Goal: Transaction & Acquisition: Download file/media

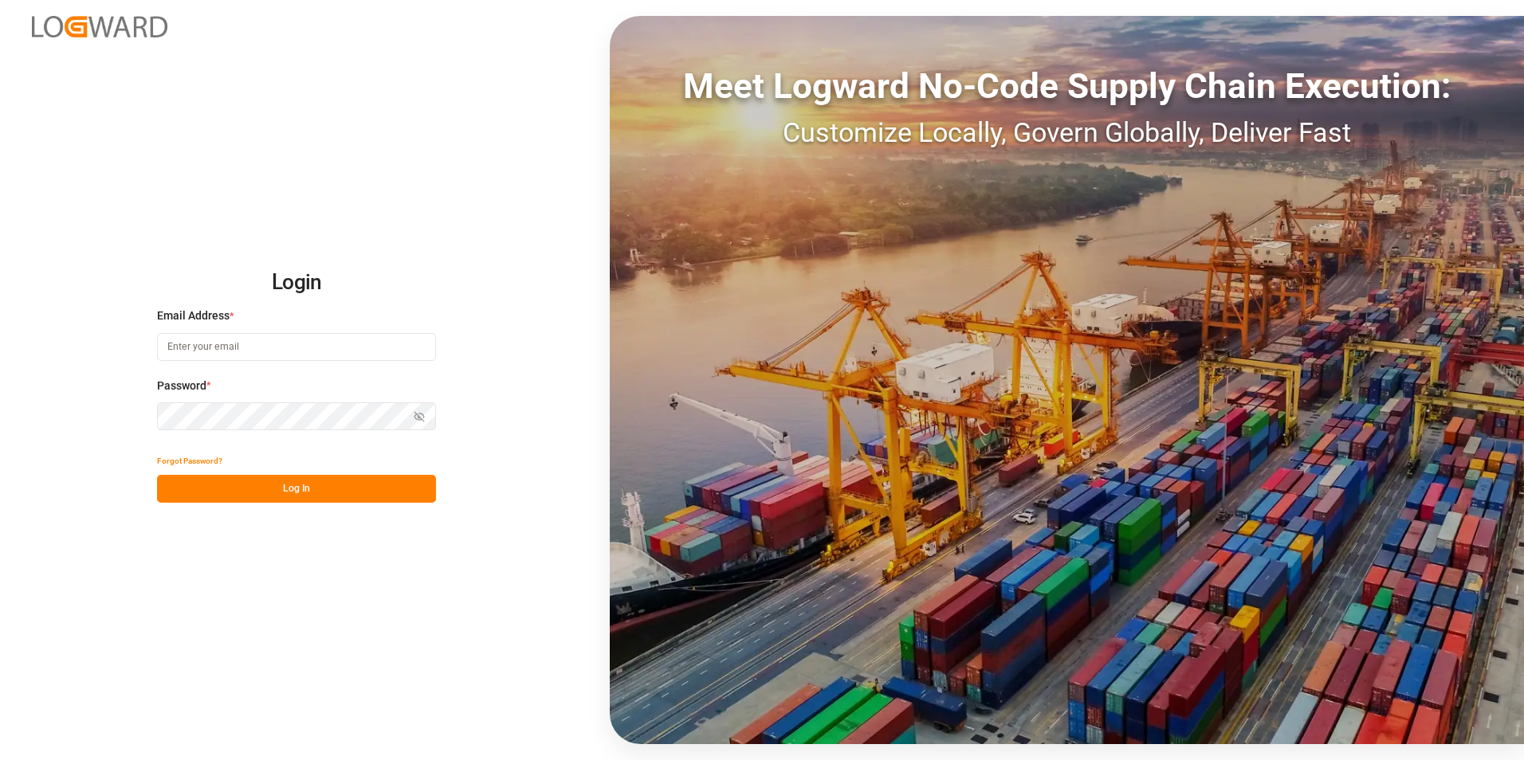
type input "[EMAIL_ADDRESS][DOMAIN_NAME]"
click at [333, 493] on button "Log In" at bounding box center [296, 489] width 279 height 28
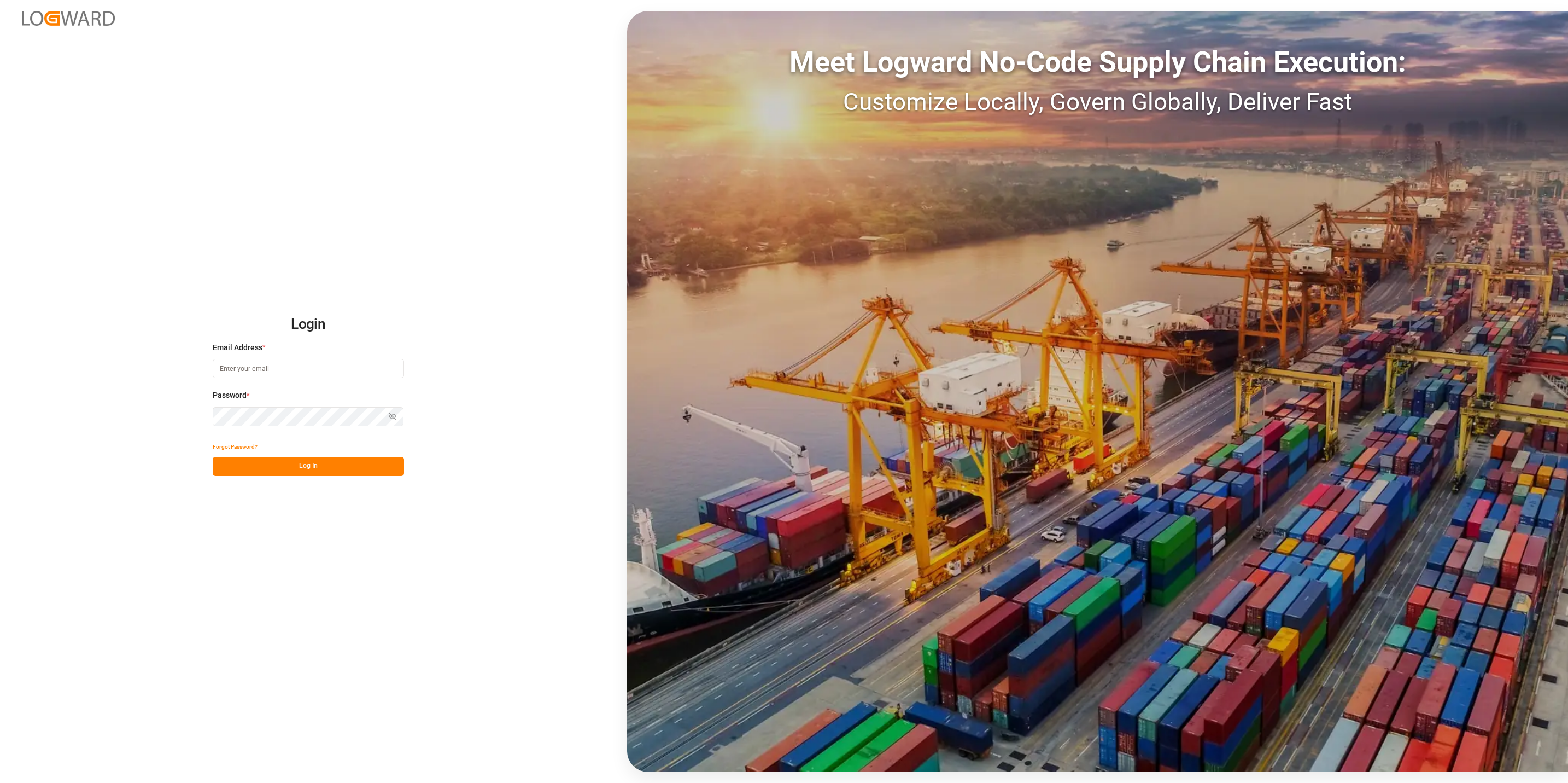
type input "nitin.bhugun@jamindustries.com"
click at [331, 468] on button "Log In" at bounding box center [308, 467] width 191 height 19
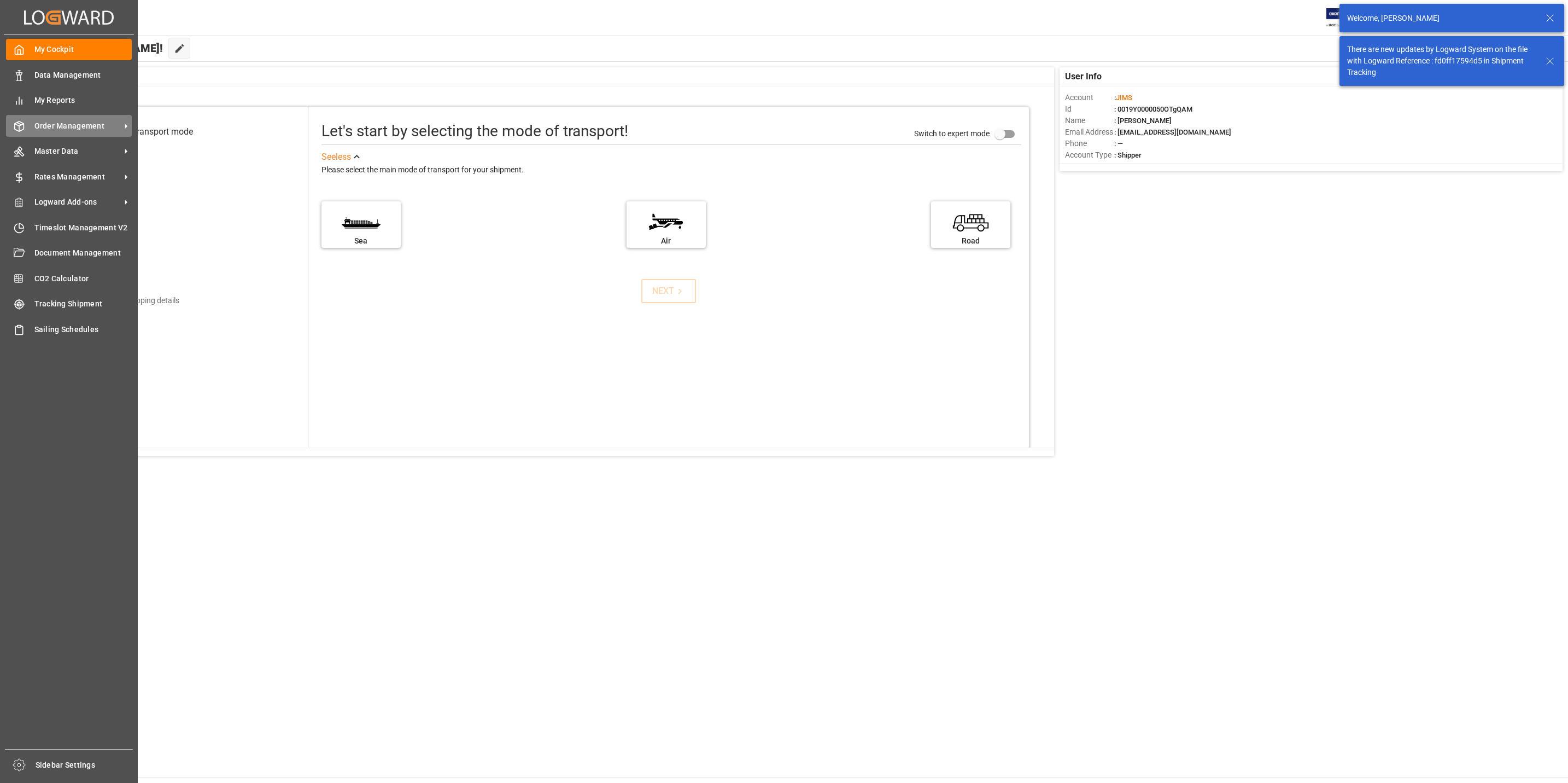
click at [27, 120] on div "Order Management Order Management" at bounding box center [69, 125] width 126 height 21
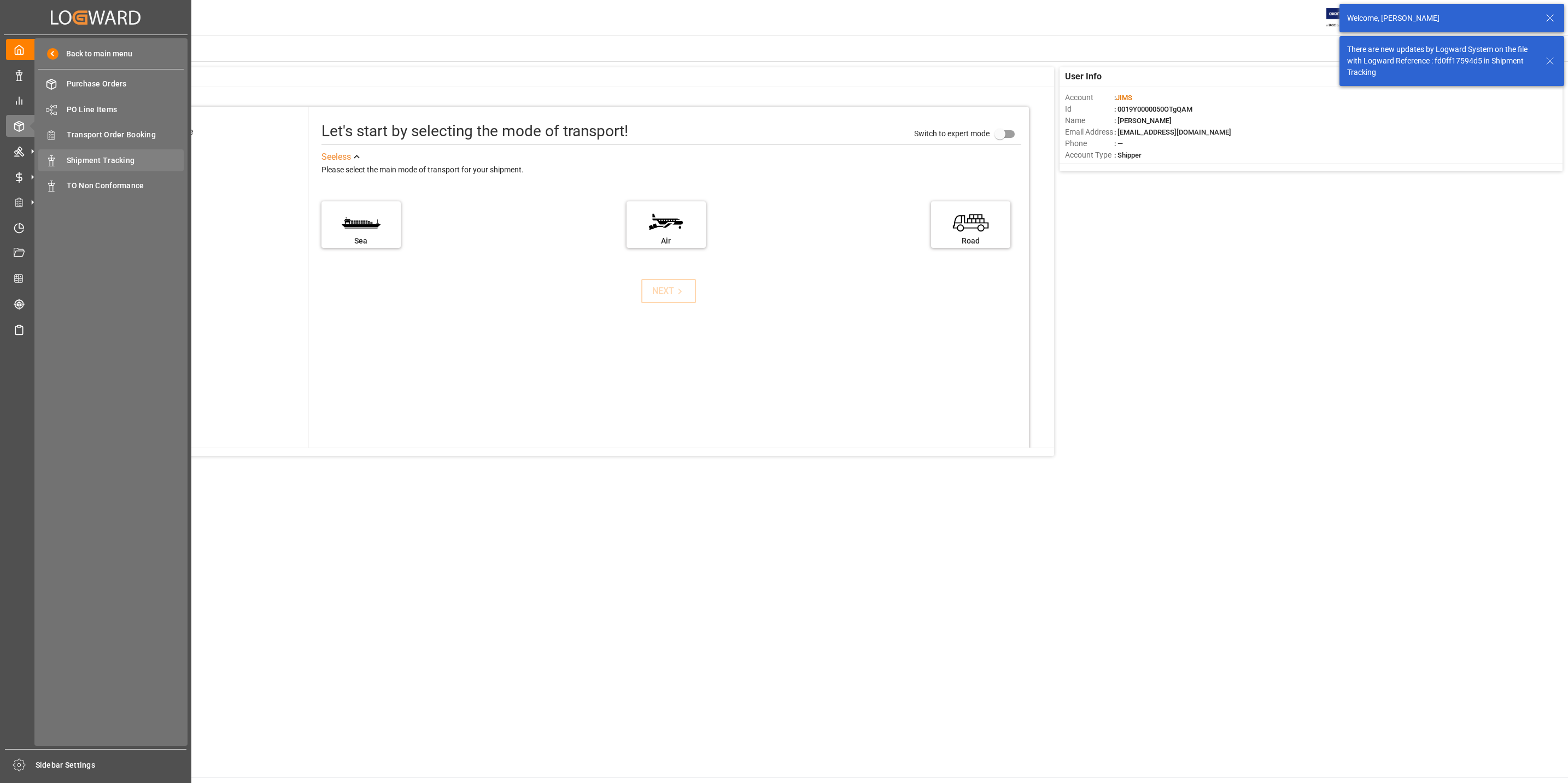
click at [146, 160] on span "Shipment Tracking" at bounding box center [125, 161] width 117 height 12
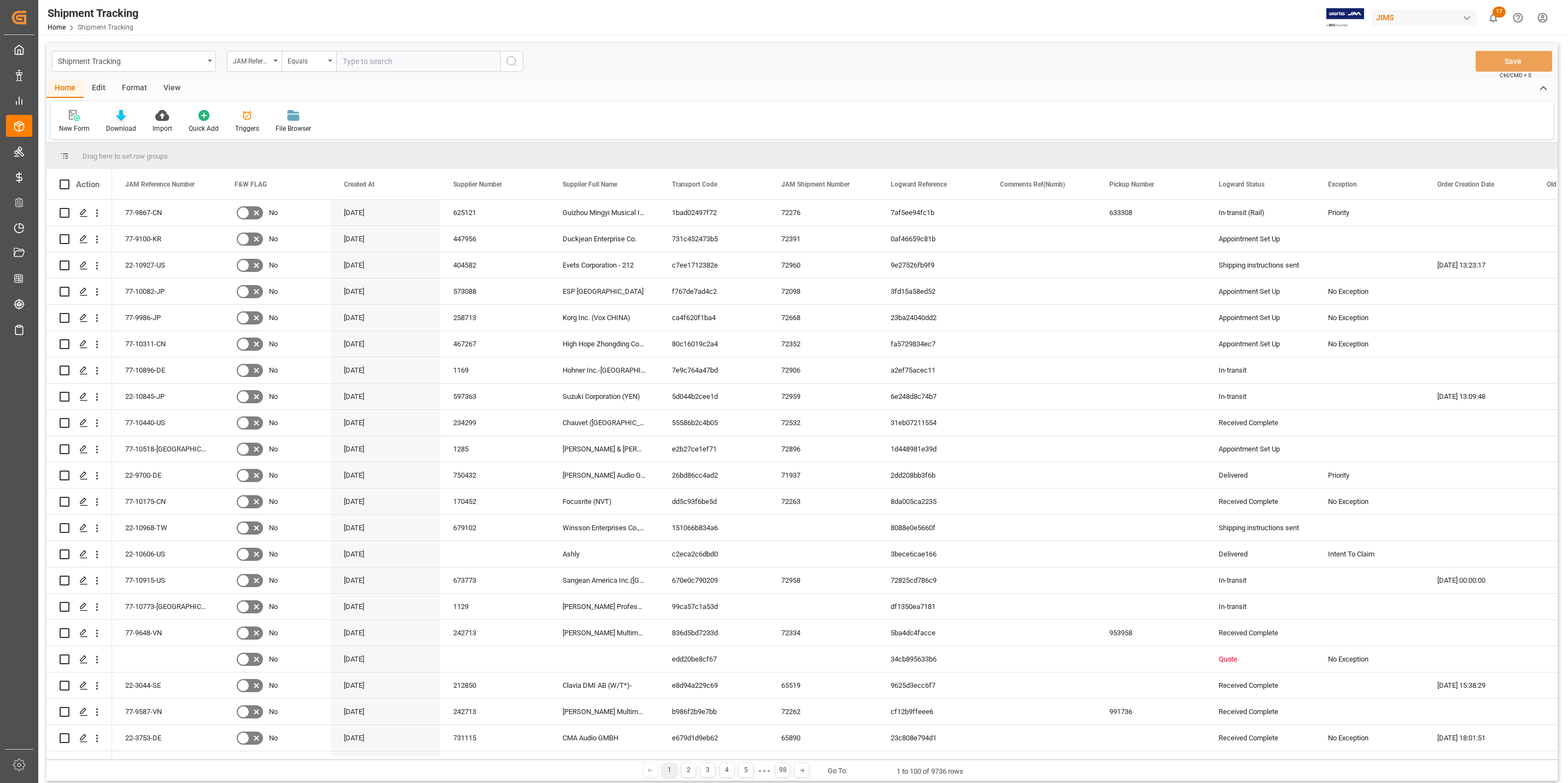
click at [119, 121] on div "Download" at bounding box center [121, 121] width 47 height 24
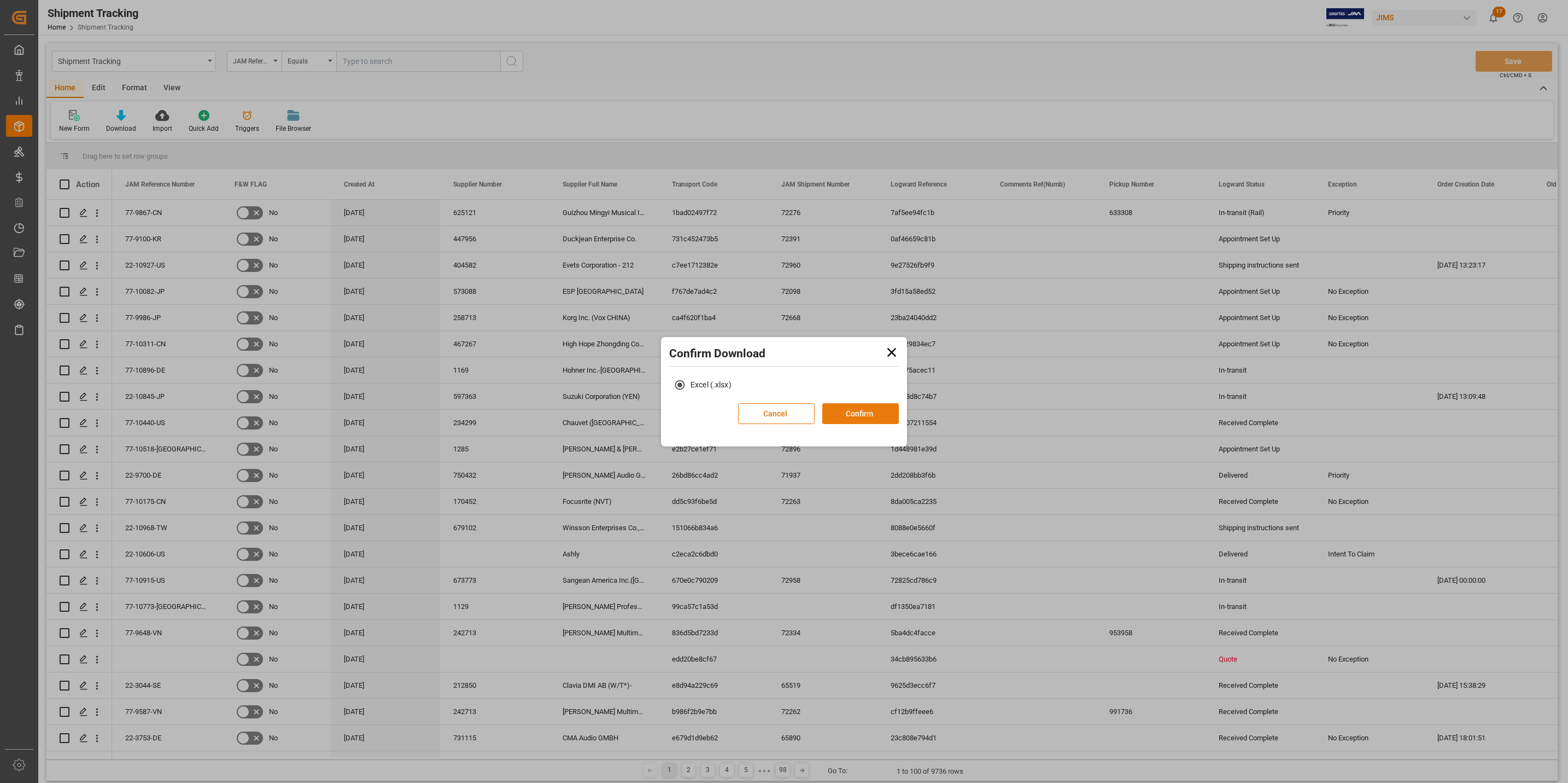
click at [872, 419] on button "Confirm" at bounding box center [861, 413] width 77 height 21
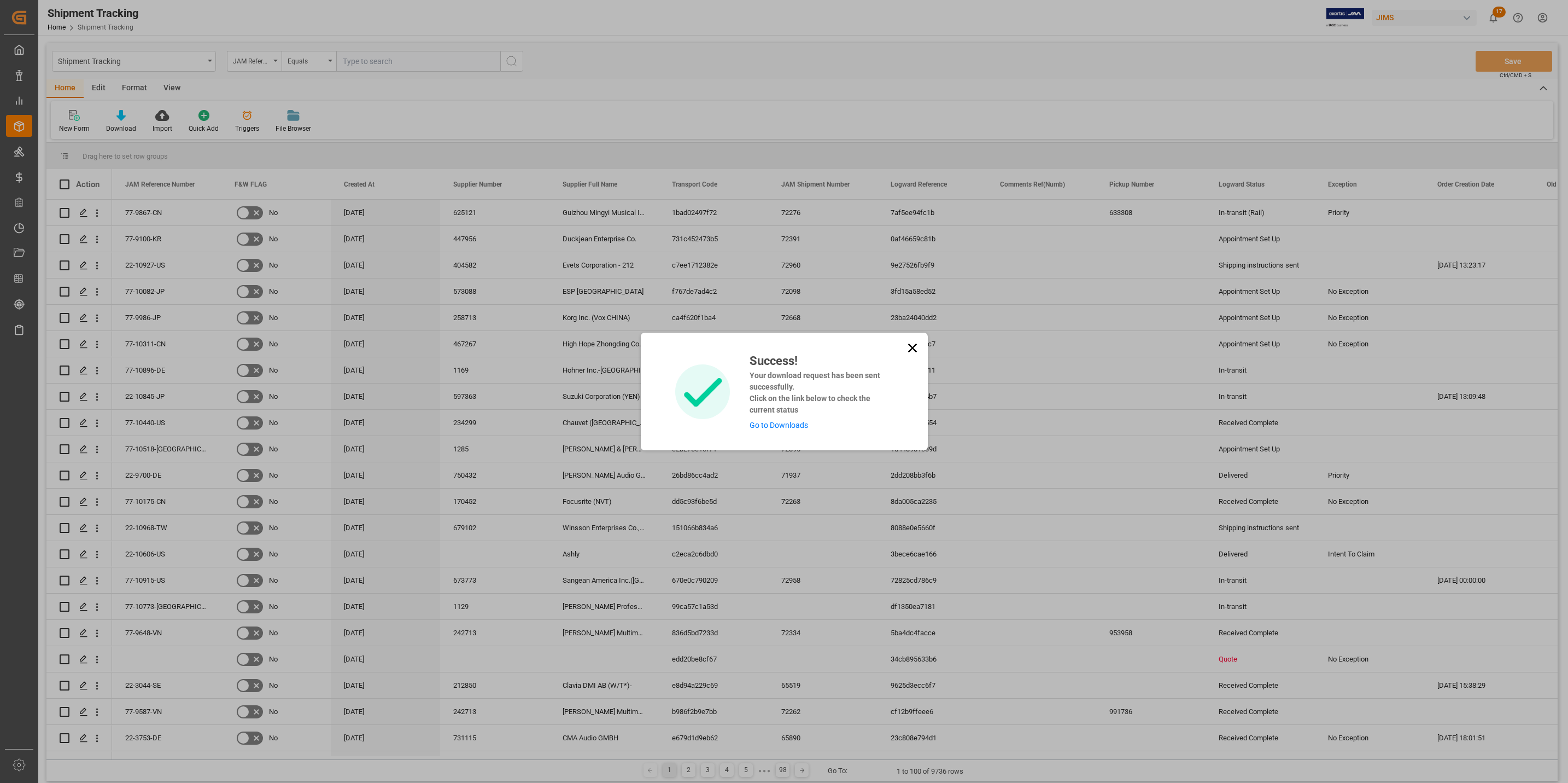
click at [772, 428] on link "Go to Downloads" at bounding box center [779, 425] width 58 height 9
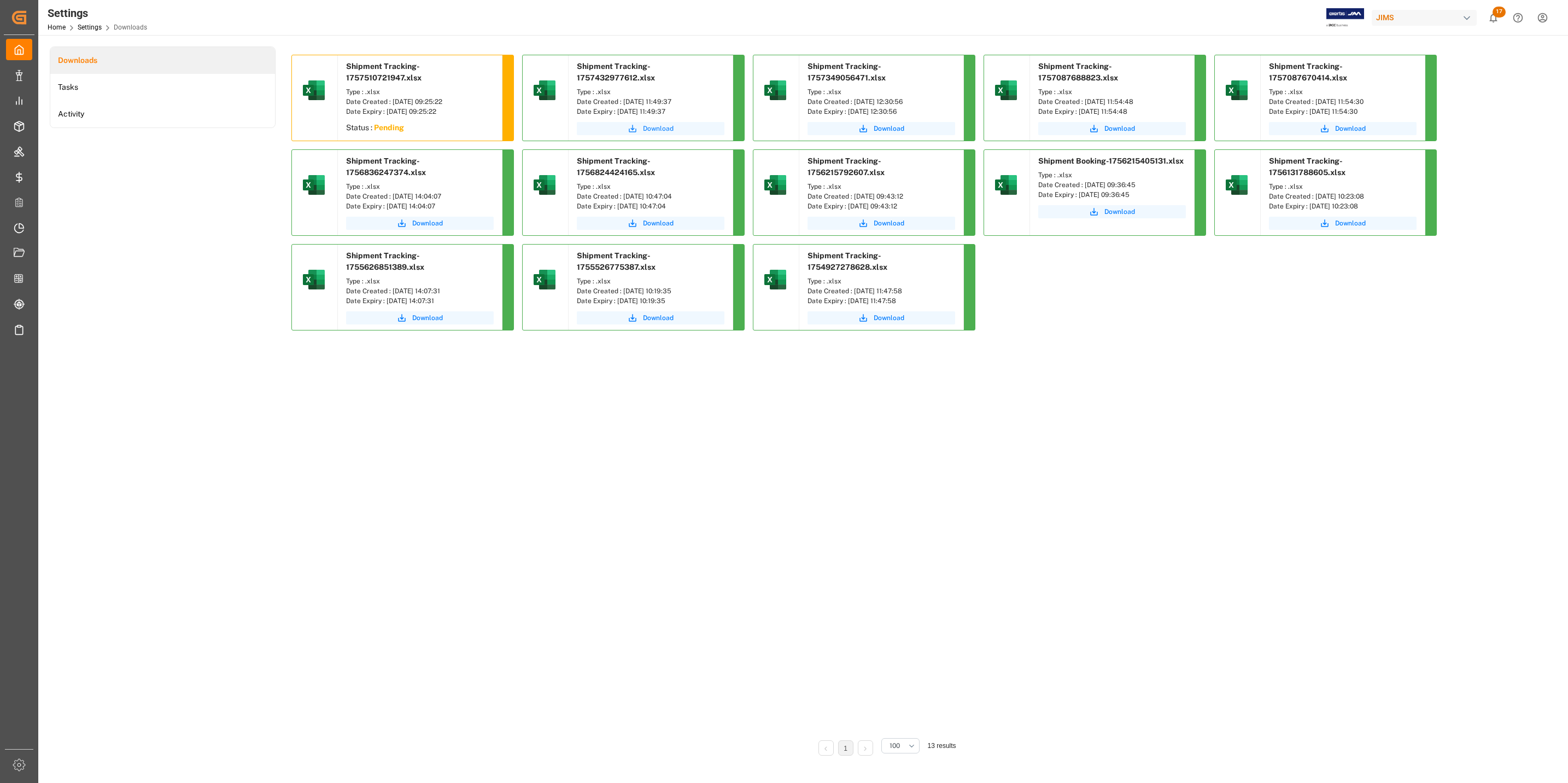
click at [675, 126] on button "Download" at bounding box center [650, 128] width 147 height 13
